Goal: Task Accomplishment & Management: Manage account settings

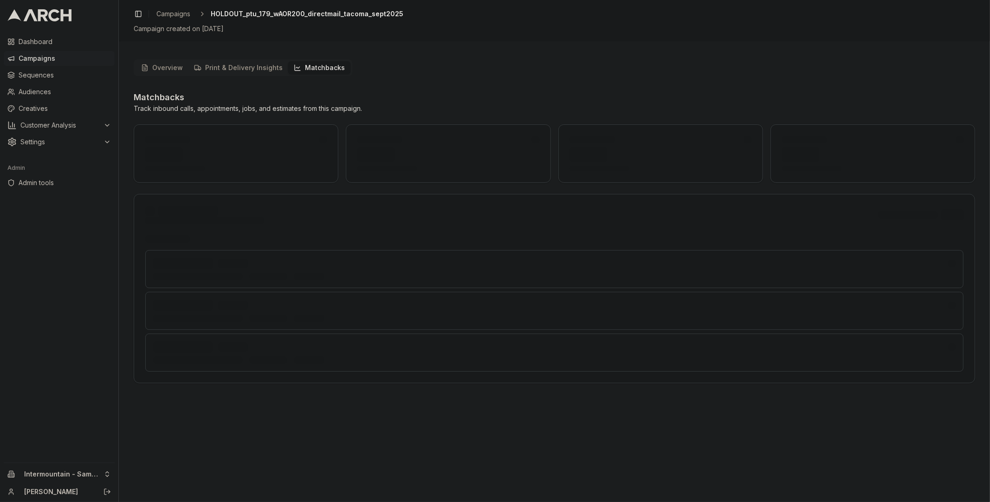
click at [327, 66] on button "Matchbacks" at bounding box center [319, 67] width 62 height 13
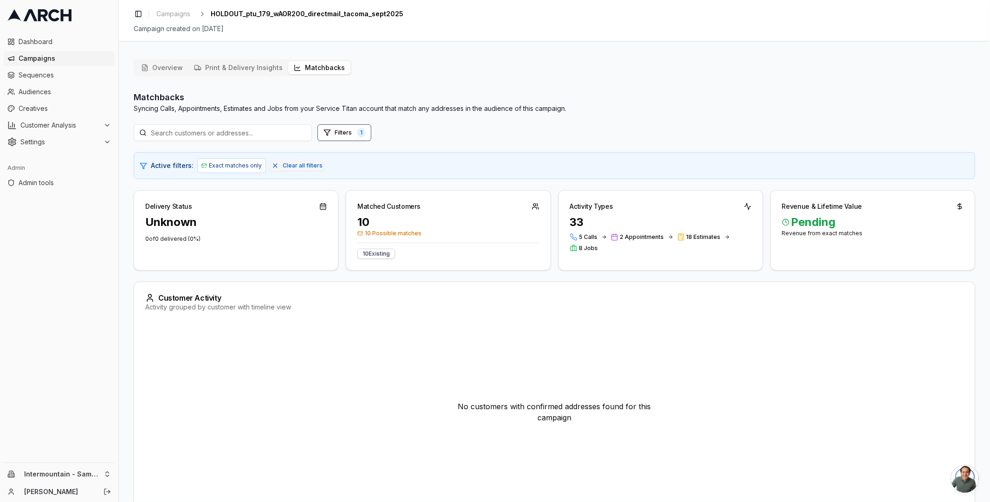
click at [531, 68] on div "Overview Print & Delivery Insights Matchbacks Matchbacks Syncing Calls, Appoint…" at bounding box center [554, 299] width 841 height 481
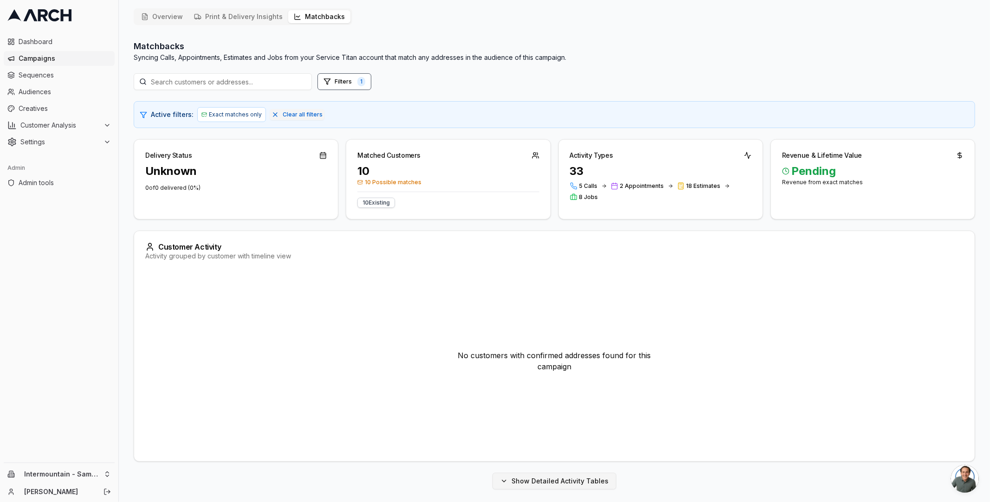
click at [505, 475] on button "Show Detailed Activity Tables" at bounding box center [554, 481] width 124 height 17
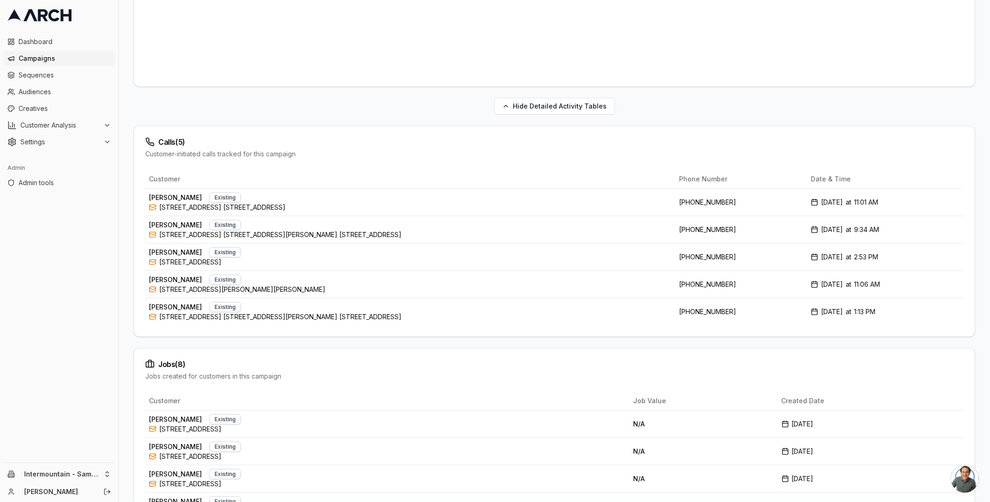
scroll to position [0, 0]
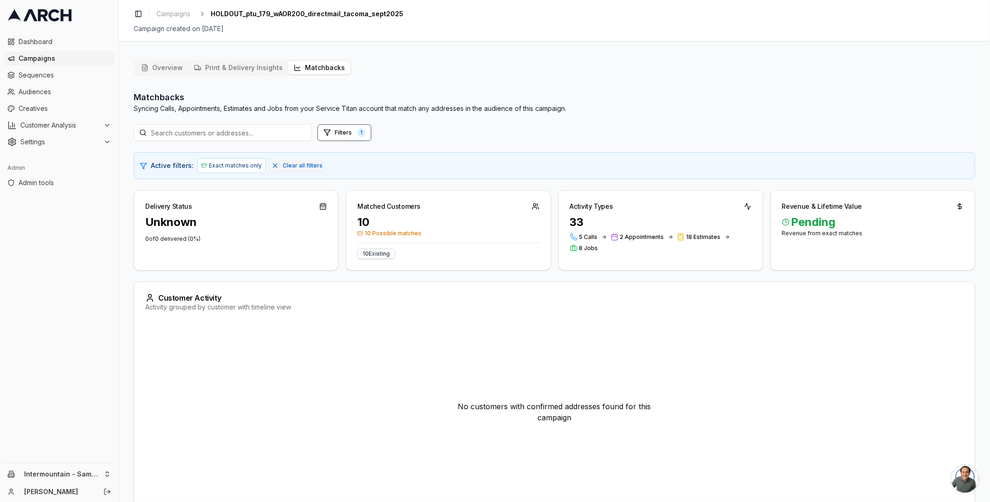
click at [622, 47] on div "Toggle Sidebar Campaigns HOLDOUT_ptu_179_wAOR200_directmail_tacoma_sept2025 Cam…" at bounding box center [554, 251] width 871 height 502
